Goal: Complete application form

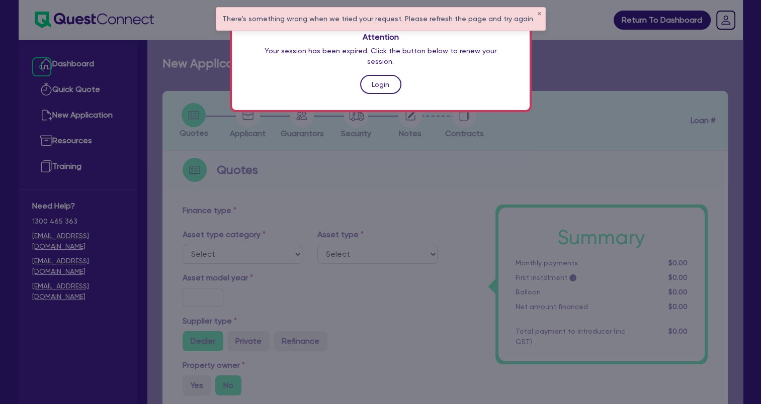
click at [386, 75] on link "Login" at bounding box center [380, 84] width 41 height 19
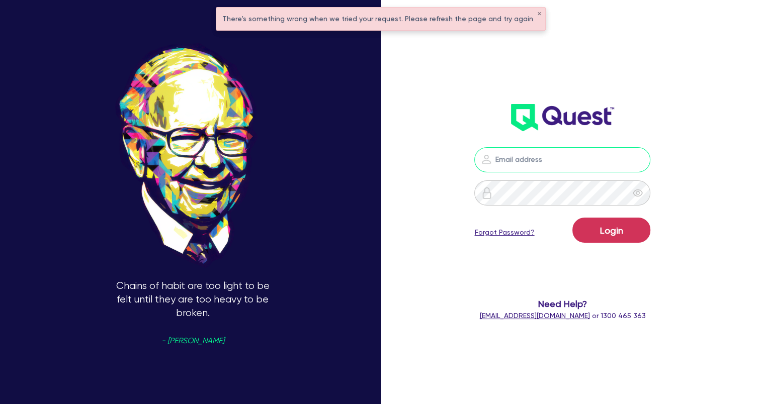
type input "[EMAIL_ADDRESS][DOMAIN_NAME]"
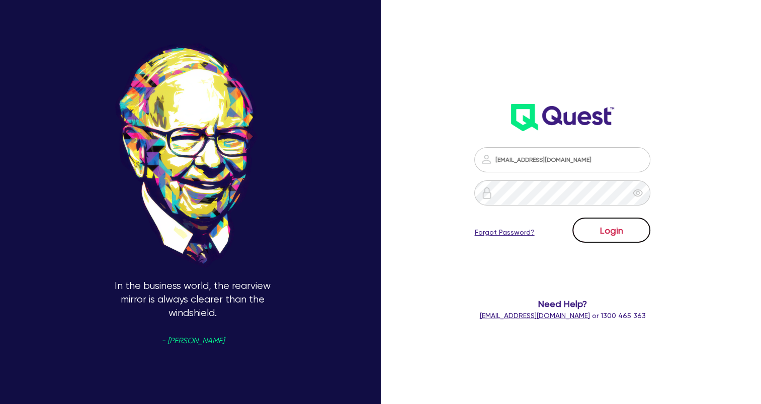
click at [610, 231] on button "Login" at bounding box center [611, 230] width 78 height 25
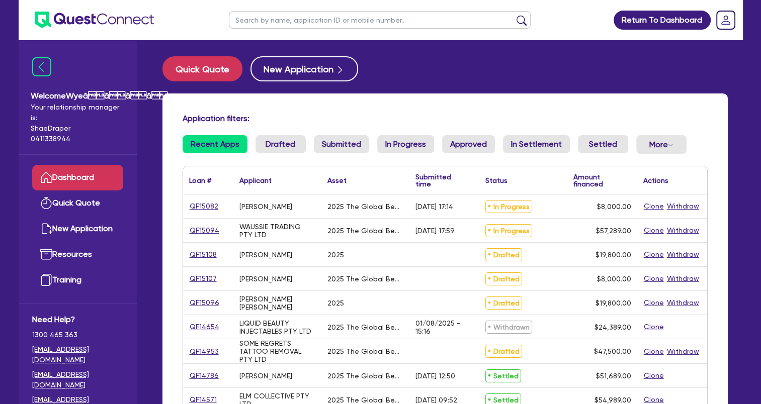
scroll to position [50, 0]
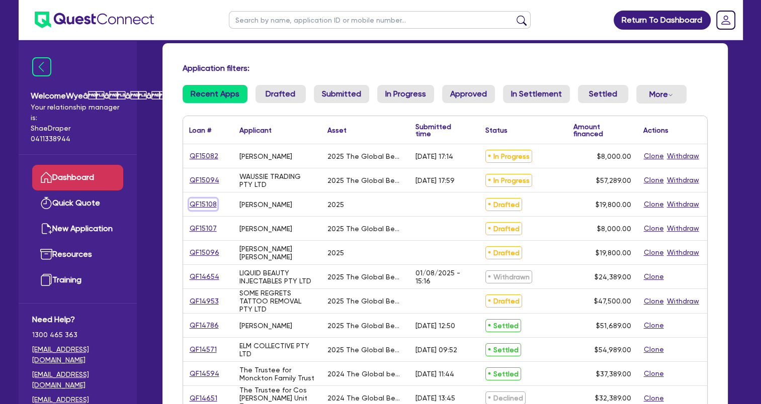
click at [203, 207] on link "QF15108" at bounding box center [203, 205] width 28 height 12
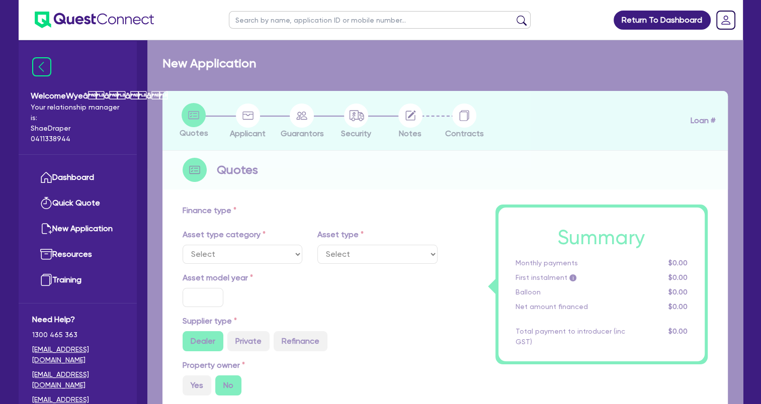
select select "TERTIARY_ASSETS"
type input "2025"
type input "19,800"
type input "4"
type input "792"
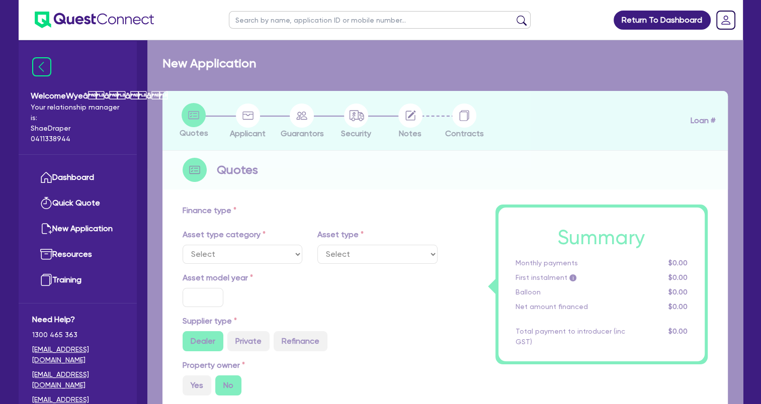
type input "17.95"
select select "BEAUTY_EQUIPMENT"
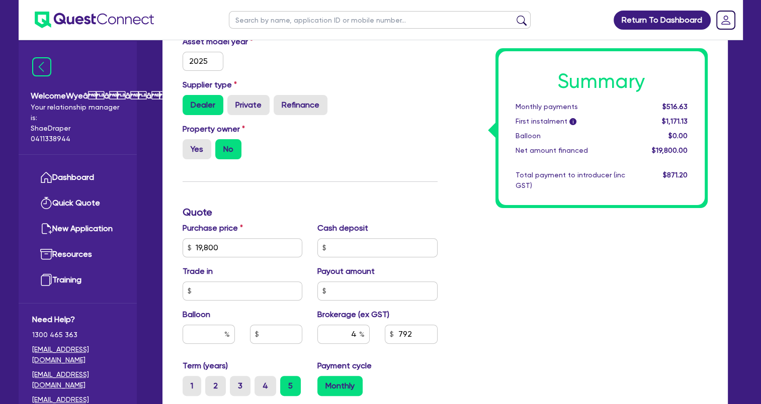
scroll to position [251, 0]
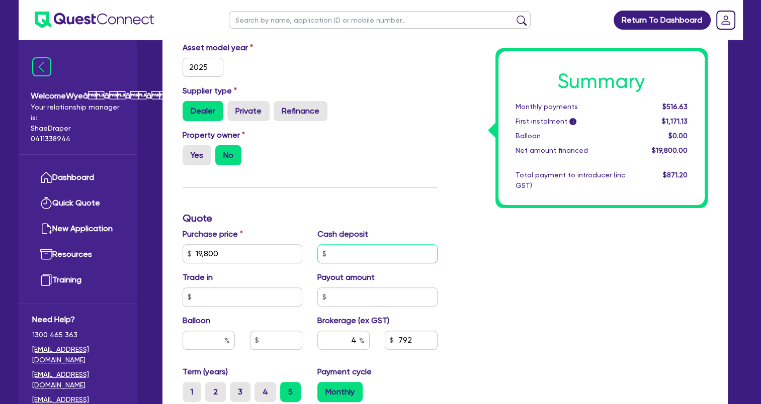
click at [356, 250] on input "text" at bounding box center [377, 253] width 120 height 19
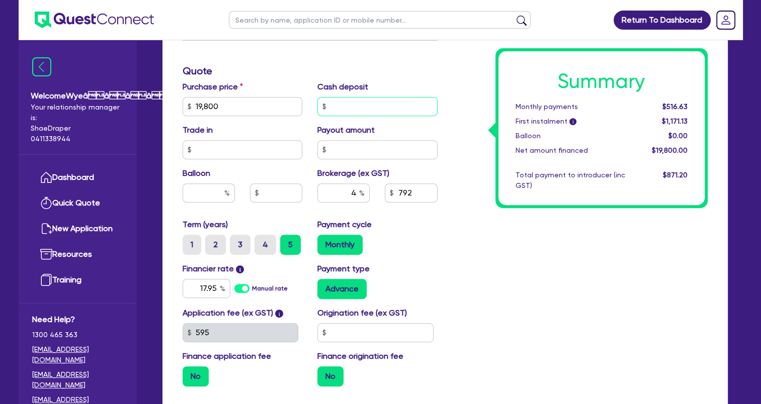
scroll to position [452, 0]
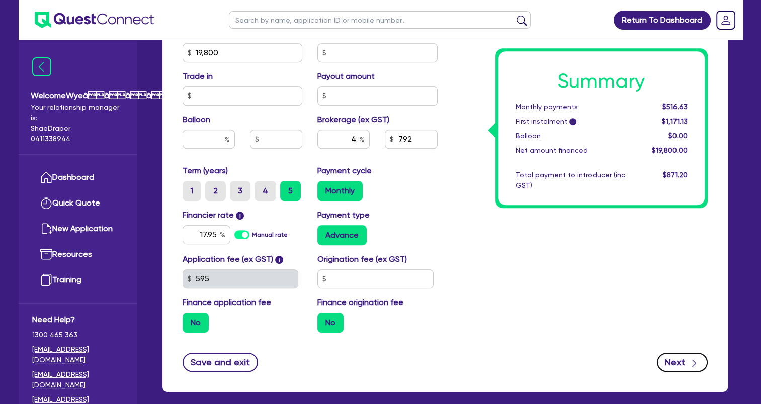
click at [676, 364] on button "Next" at bounding box center [682, 362] width 51 height 19
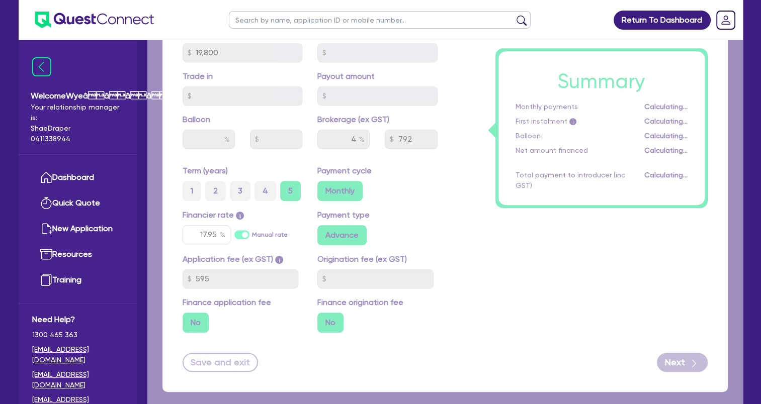
type input "19,800"
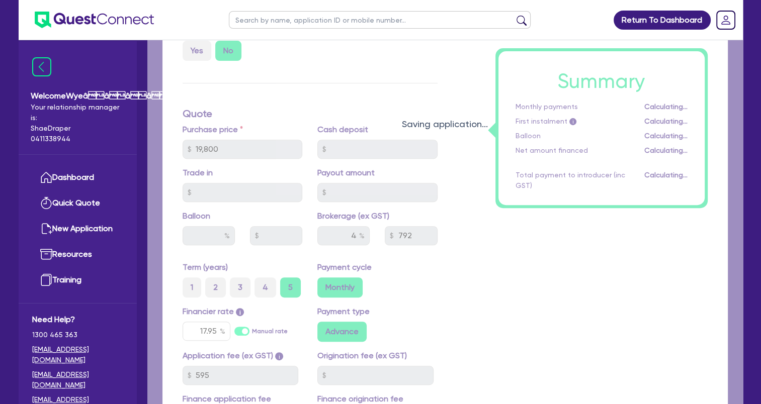
scroll to position [0, 0]
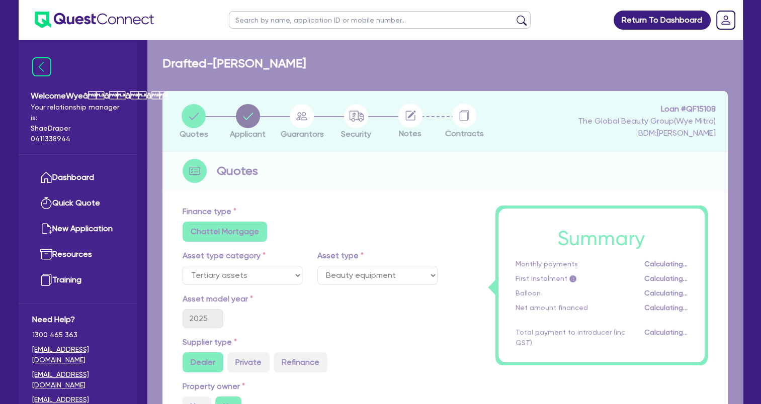
select select "SOLE_TRADER"
select select "HEALTH_BEAUTY"
select select "HAIR_BEAUTY_SALONS"
select select "[GEOGRAPHIC_DATA]"
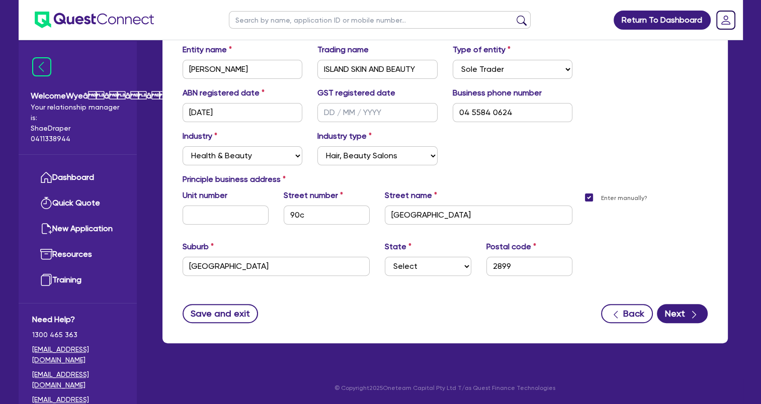
scroll to position [205, 0]
click at [676, 319] on button "Next" at bounding box center [682, 313] width 51 height 19
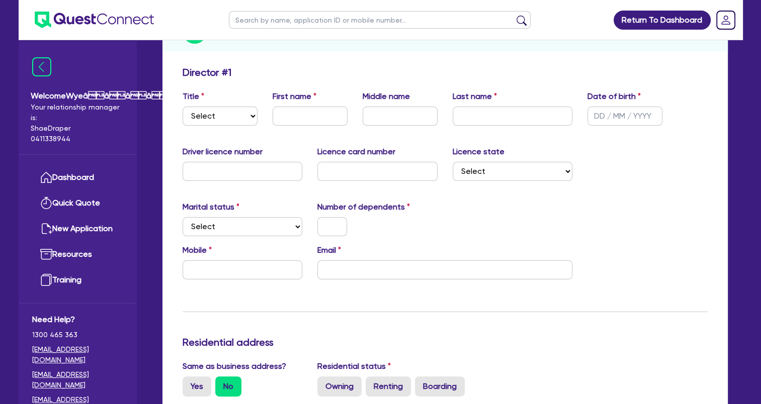
scroll to position [151, 0]
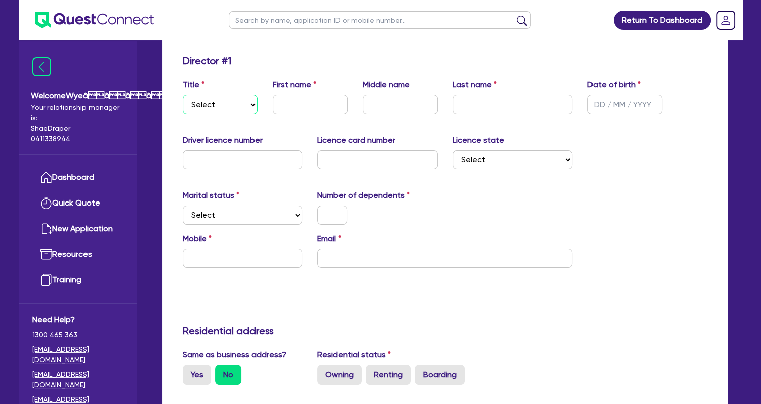
click at [241, 101] on select "Select Mr Mrs Ms Miss Dr" at bounding box center [219, 104] width 75 height 19
select select "MS"
click at [182, 95] on select "Select Mr Mrs Ms Miss Dr" at bounding box center [219, 104] width 75 height 19
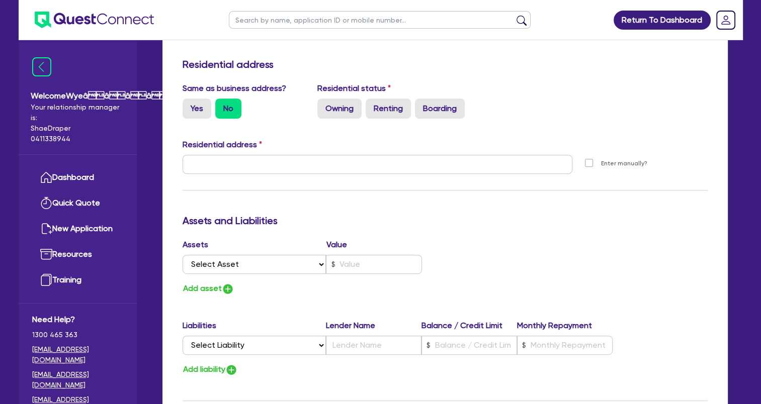
scroll to position [503, 0]
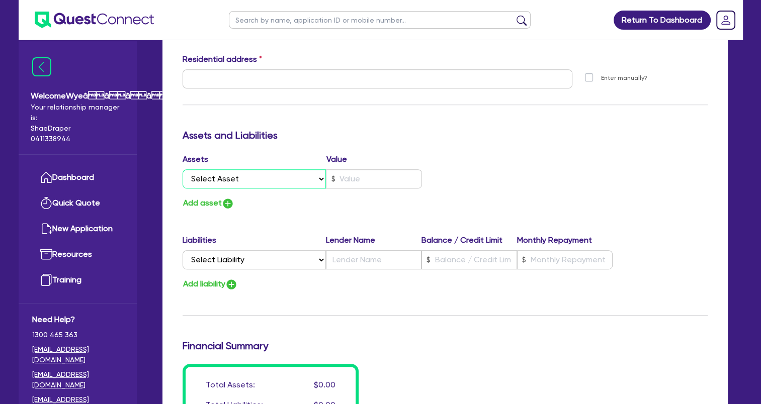
click at [289, 179] on select "Select Asset Cash Property Investment property Vehicle Truck Trailer Equipment …" at bounding box center [254, 178] width 144 height 19
select select "CASH"
click at [182, 169] on select "Select Asset Cash Property Investment property Vehicle Truck Trailer Equipment …" at bounding box center [254, 178] width 144 height 19
